Goal: Information Seeking & Learning: Learn about a topic

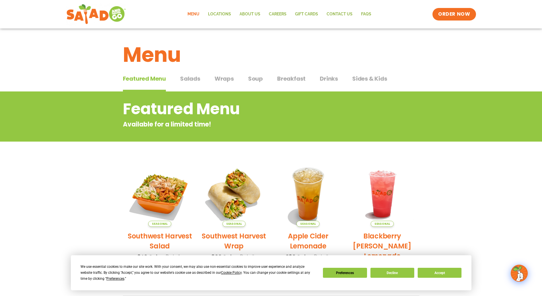
click at [304, 81] on span "Breakfast" at bounding box center [291, 78] width 28 height 9
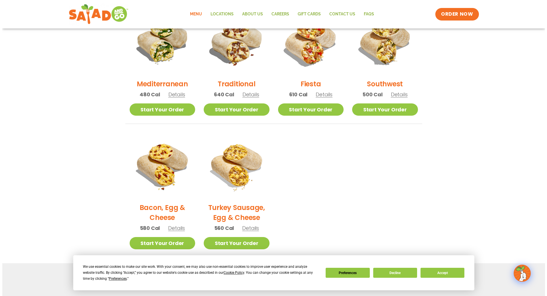
scroll to position [142, 0]
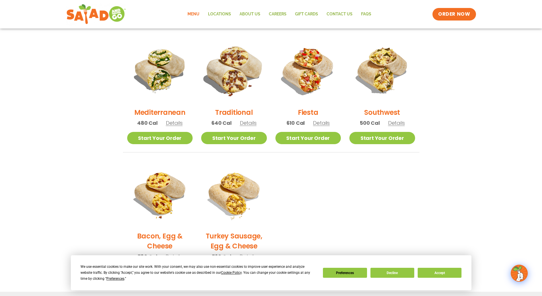
click at [228, 83] on img at bounding box center [234, 70] width 77 height 77
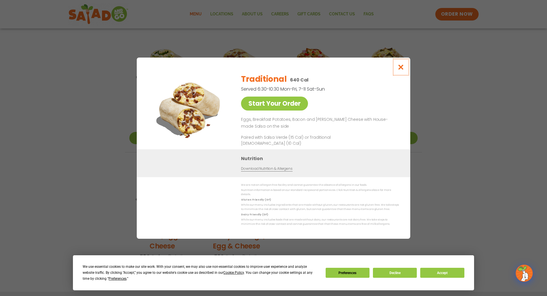
click at [402, 68] on icon "Close modal" at bounding box center [400, 67] width 7 height 6
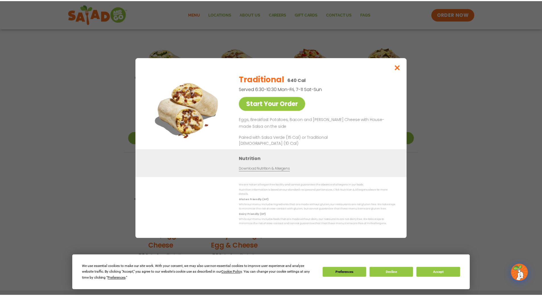
scroll to position [132, 0]
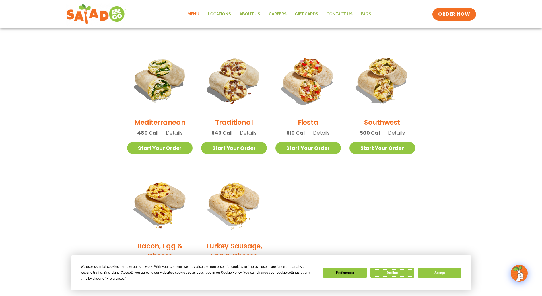
click at [406, 274] on button "Decline" at bounding box center [393, 273] width 44 height 10
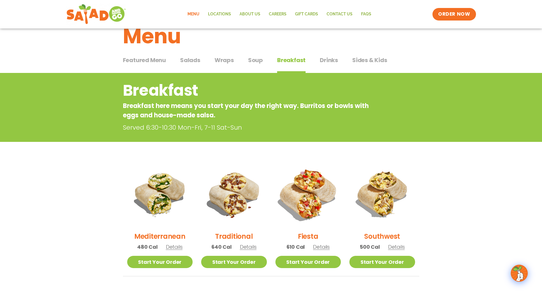
scroll to position [0, 0]
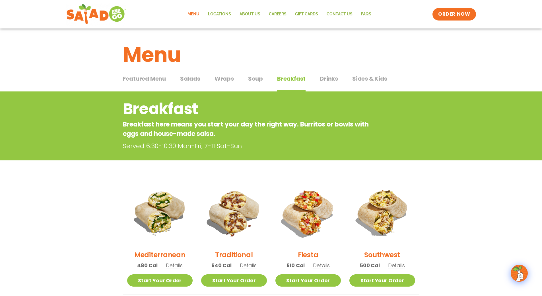
click at [230, 77] on span "Wraps" at bounding box center [224, 78] width 19 height 9
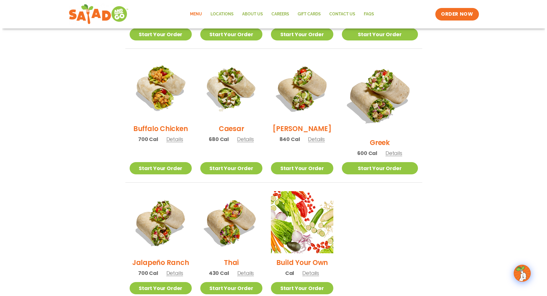
scroll to position [285, 0]
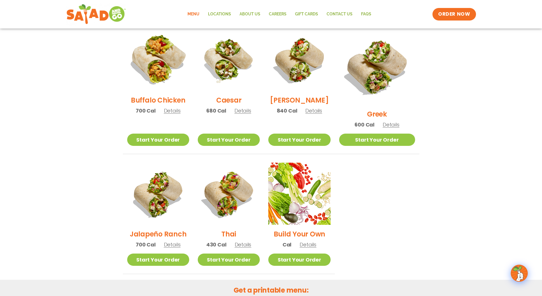
click at [165, 91] on img at bounding box center [158, 59] width 73 height 73
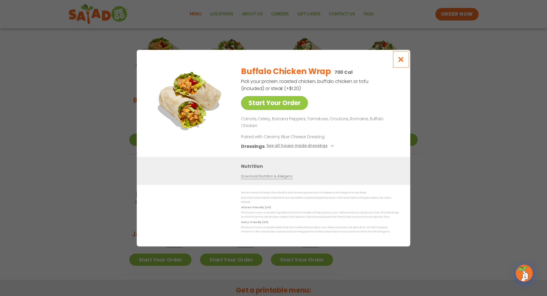
click at [403, 62] on icon "Close modal" at bounding box center [400, 59] width 7 height 6
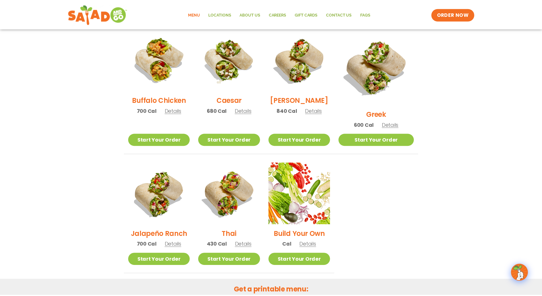
scroll to position [256, 0]
